Goal: Information Seeking & Learning: Understand process/instructions

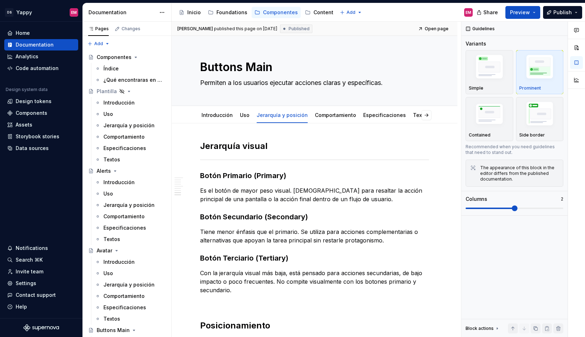
scroll to position [837, 0]
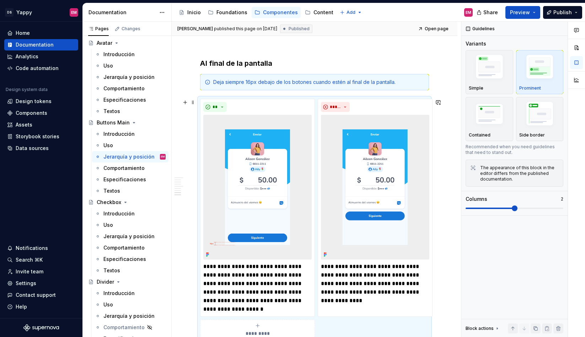
type textarea "*"
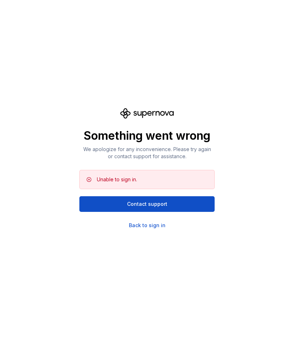
click at [123, 181] on div "Unable to sign in." at bounding box center [117, 179] width 40 height 7
click at [140, 224] on div "Back to sign in" at bounding box center [147, 225] width 37 height 7
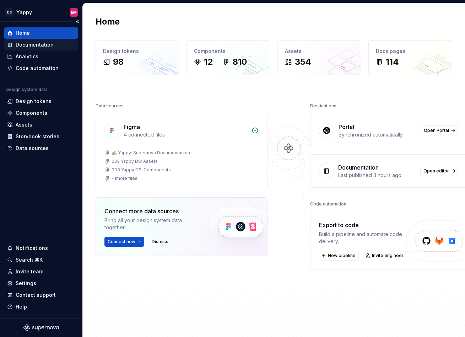
click at [31, 47] on div "Documentation" at bounding box center [35, 44] width 38 height 7
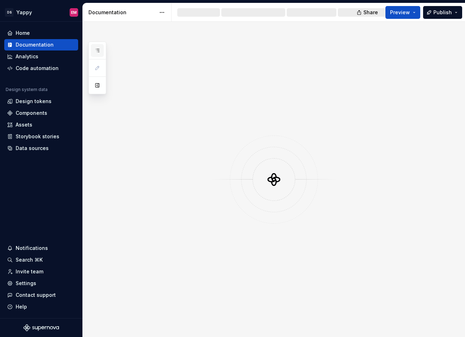
click at [98, 53] on icon "button" at bounding box center [98, 51] width 6 height 6
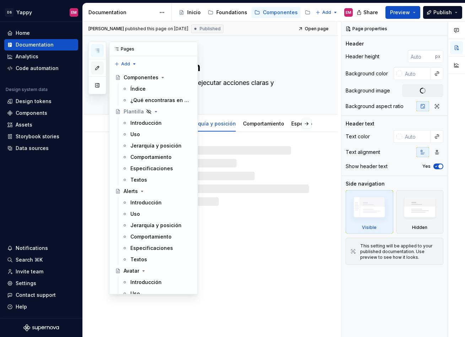
click at [98, 67] on icon "button" at bounding box center [98, 68] width 4 height 4
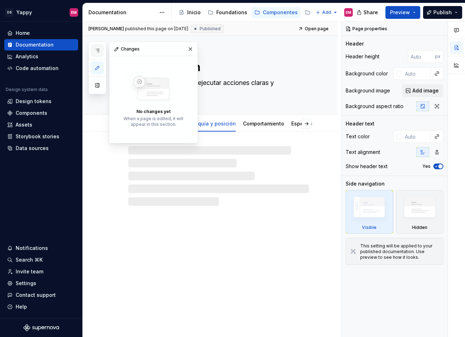
click at [99, 53] on icon "button" at bounding box center [98, 51] width 6 height 6
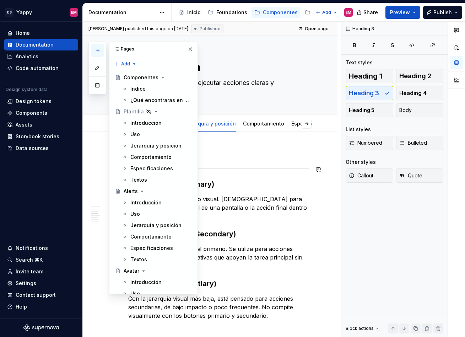
click at [208, 180] on h3 "Botón Primario (Primary)" at bounding box center [218, 184] width 181 height 10
click at [266, 98] on div "Buttons Main Permiten a los usuarios ejecutar acciones claras y específicas." at bounding box center [218, 75] width 181 height 78
type textarea "*"
